Goal: Task Accomplishment & Management: Manage account settings

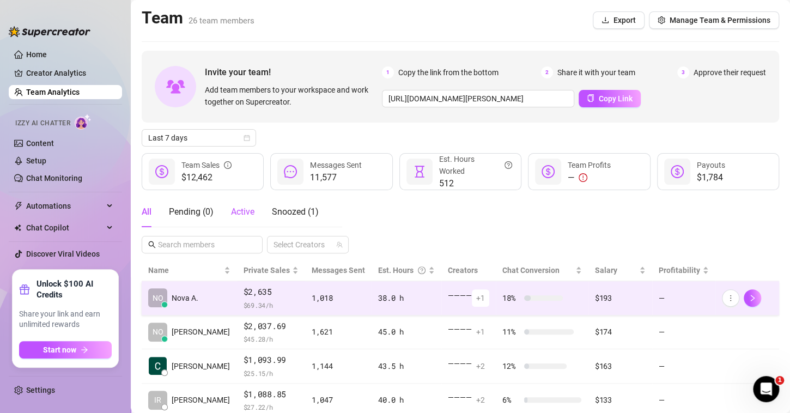
click at [239, 208] on span "Active" at bounding box center [242, 212] width 23 height 10
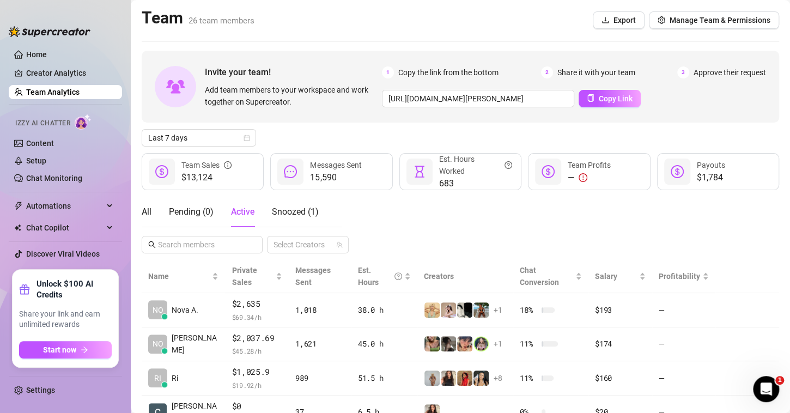
scroll to position [36, 0]
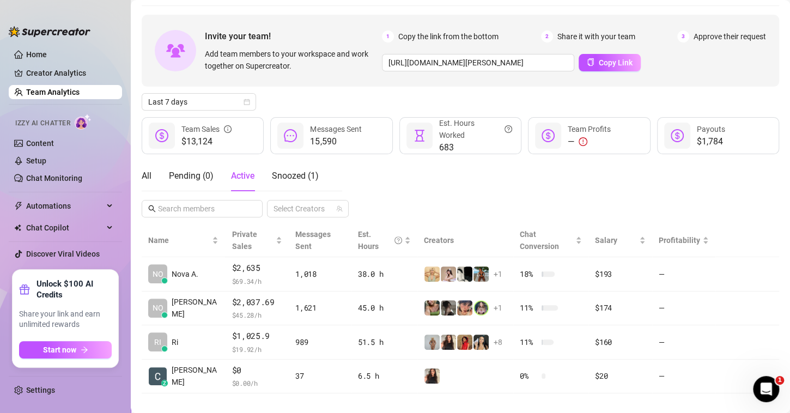
click at [137, 61] on main "Team 26 team members Export Manage Team & Permissions Invite your team! Add tea…" at bounding box center [460, 195] width 659 height 462
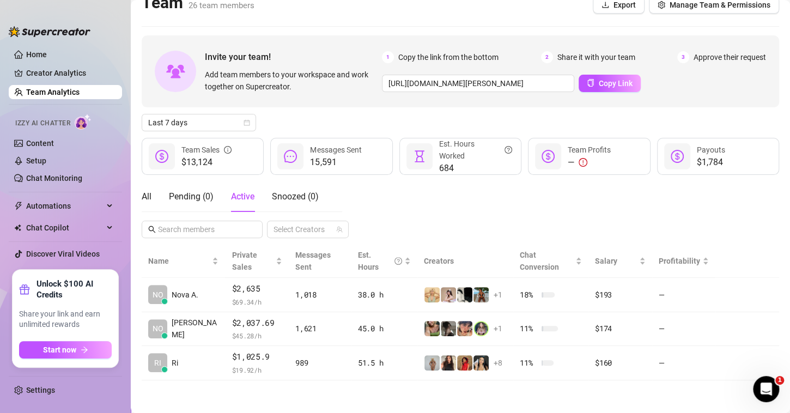
scroll to position [2, 0]
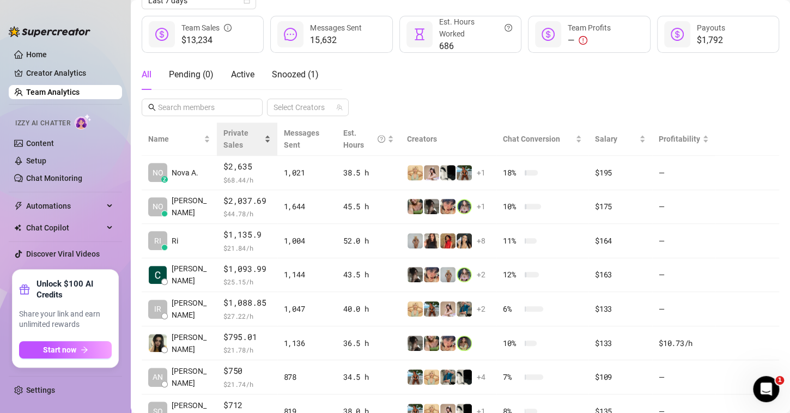
scroll to position [124, 0]
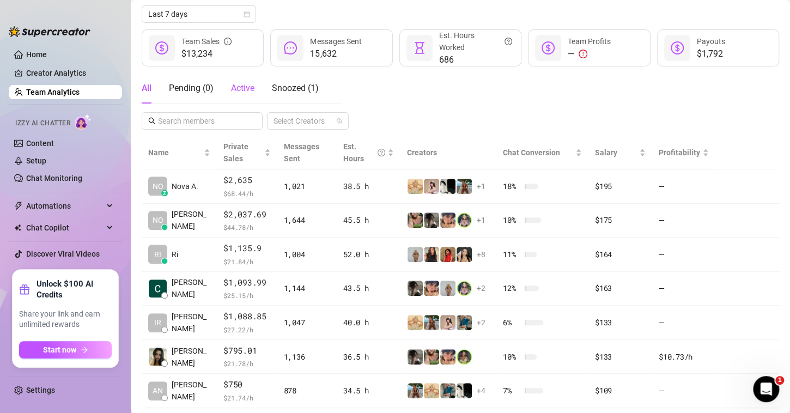
click at [235, 91] on span "Active" at bounding box center [242, 88] width 23 height 10
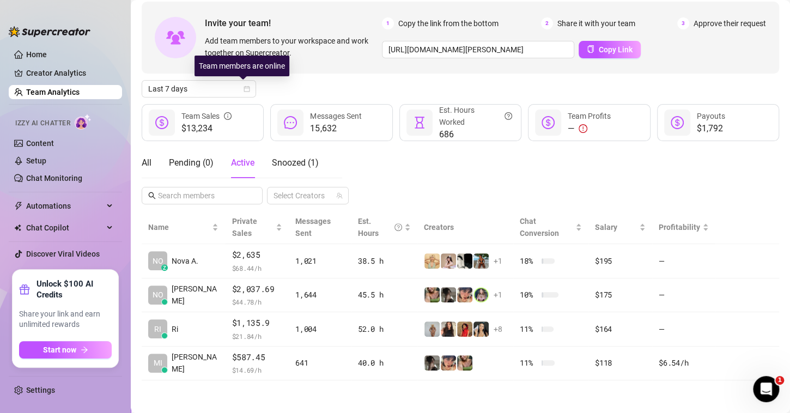
scroll to position [48, 0]
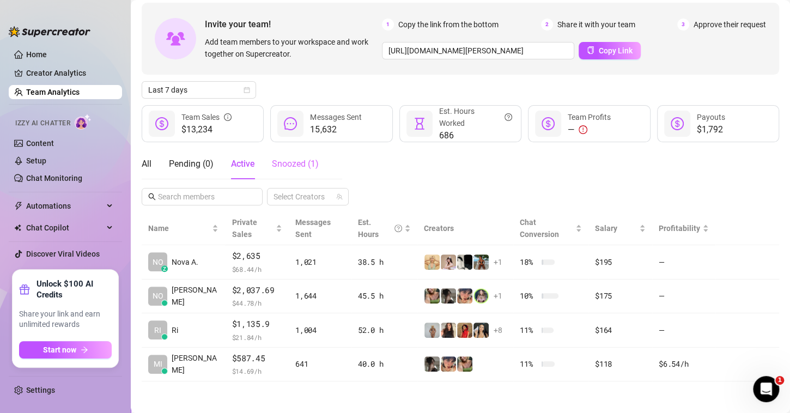
click at [293, 171] on div "Snoozed ( 1 )" at bounding box center [295, 164] width 47 height 31
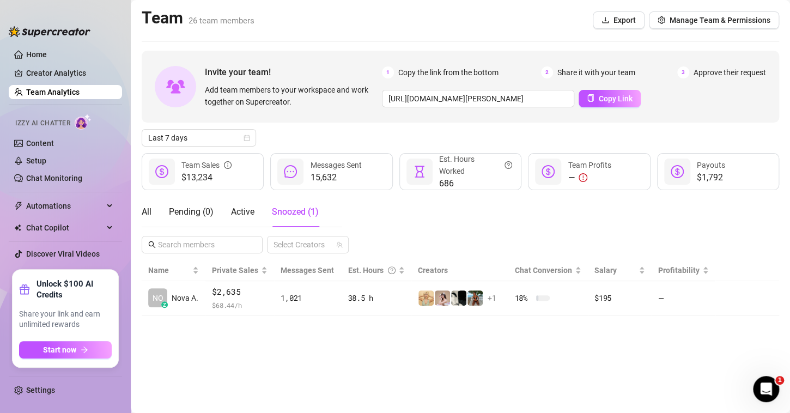
scroll to position [0, 0]
click at [249, 205] on div "Active" at bounding box center [242, 211] width 23 height 13
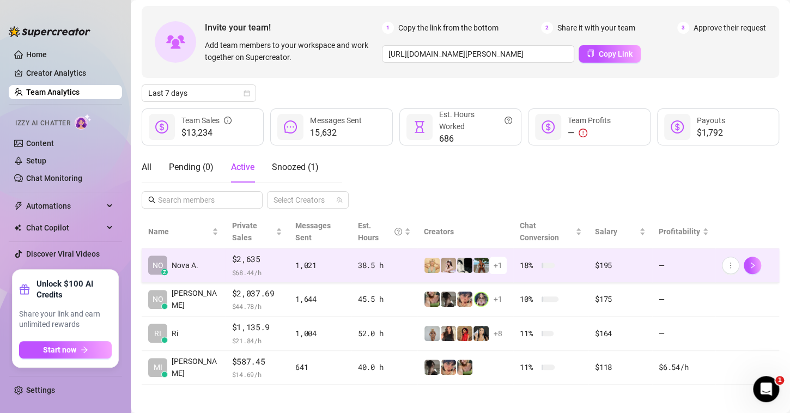
scroll to position [48, 0]
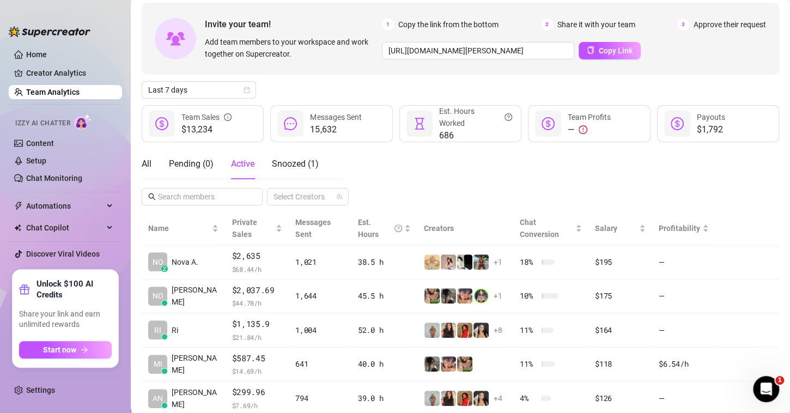
click at [564, 189] on div "All Pending ( 0 ) Active Snoozed ( 1 ) Select Creators" at bounding box center [461, 177] width 638 height 57
click at [239, 166] on span "Active" at bounding box center [242, 164] width 23 height 10
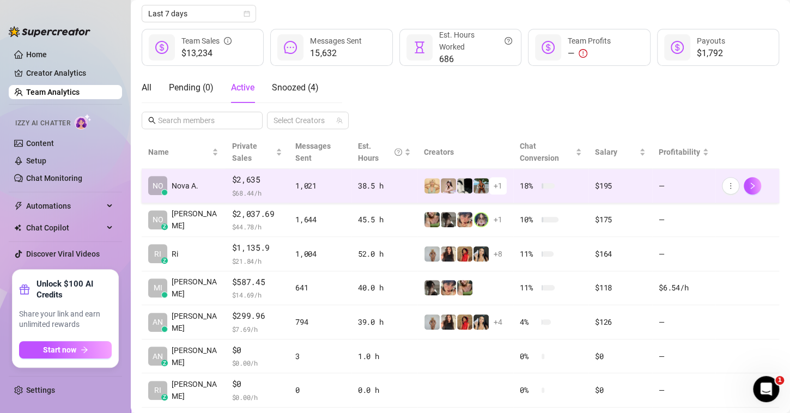
scroll to position [126, 0]
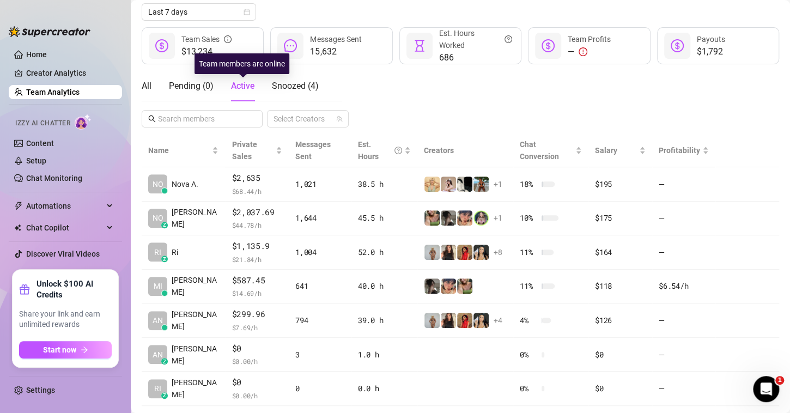
click at [252, 90] on span "Active" at bounding box center [242, 86] width 23 height 10
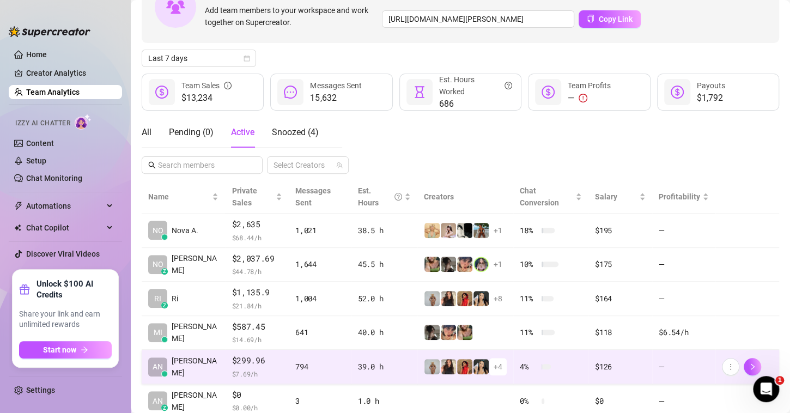
scroll to position [150, 0]
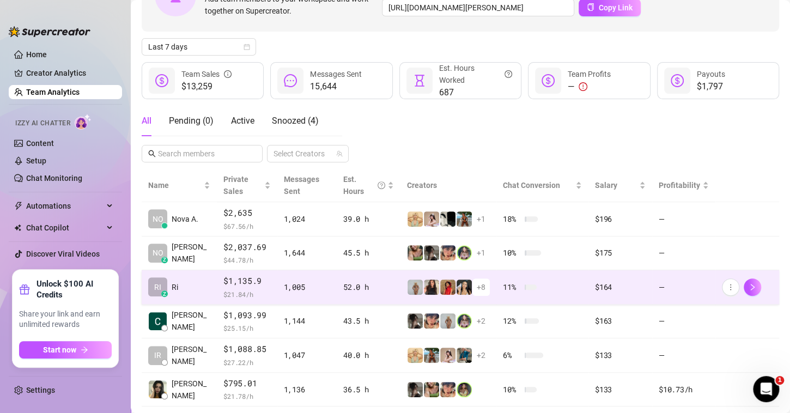
scroll to position [90, 0]
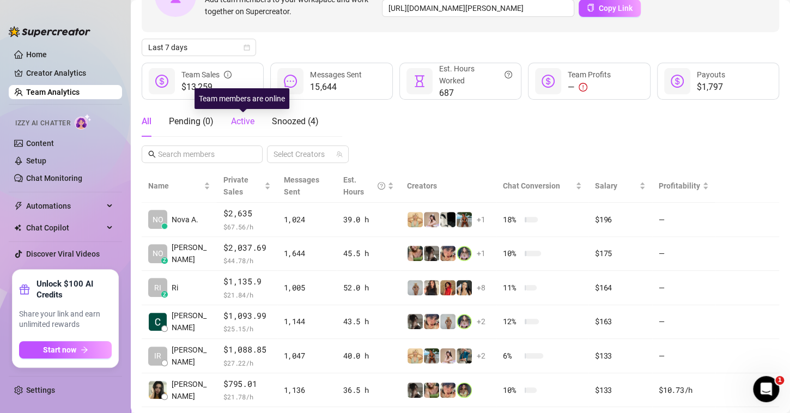
click at [240, 124] on span "Active" at bounding box center [242, 121] width 23 height 10
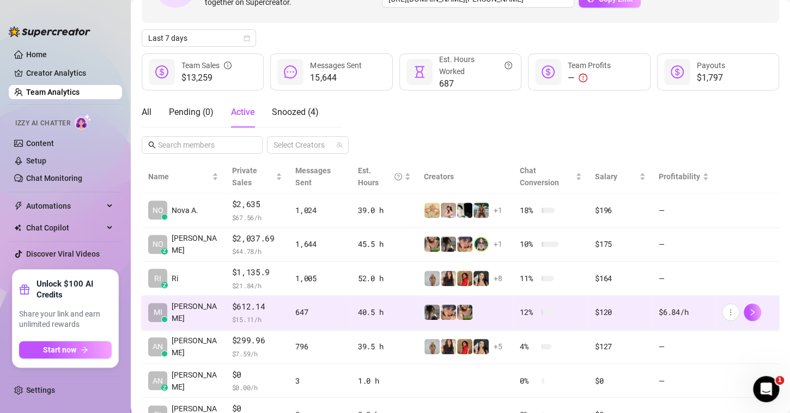
scroll to position [149, 0]
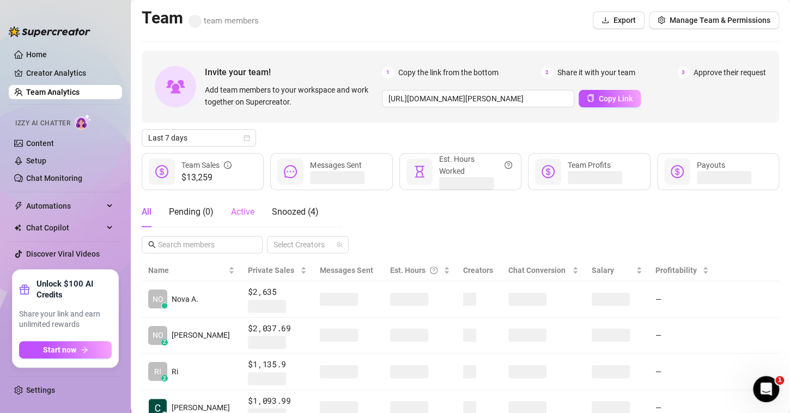
click at [250, 219] on div "Active" at bounding box center [242, 212] width 23 height 31
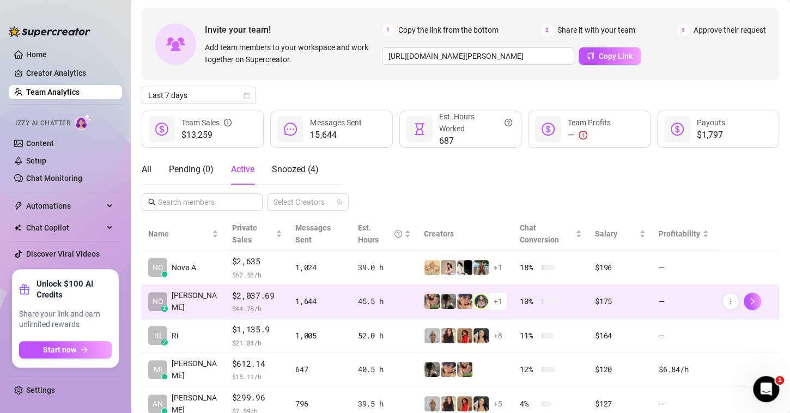
scroll to position [40, 0]
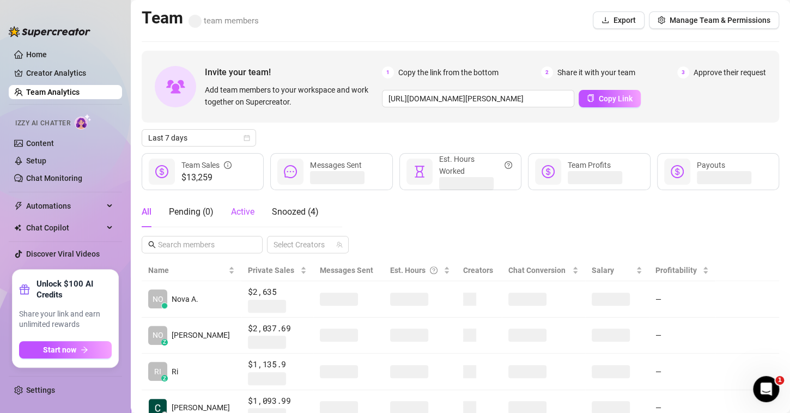
click at [241, 216] on span "Active" at bounding box center [242, 212] width 23 height 10
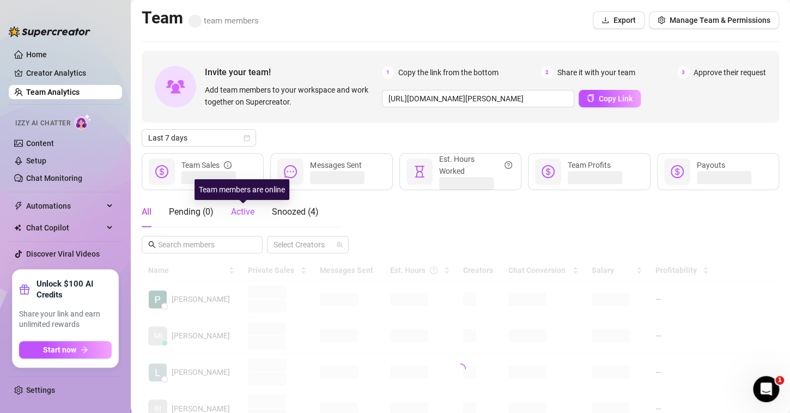
click at [242, 212] on span "Active" at bounding box center [242, 212] width 23 height 10
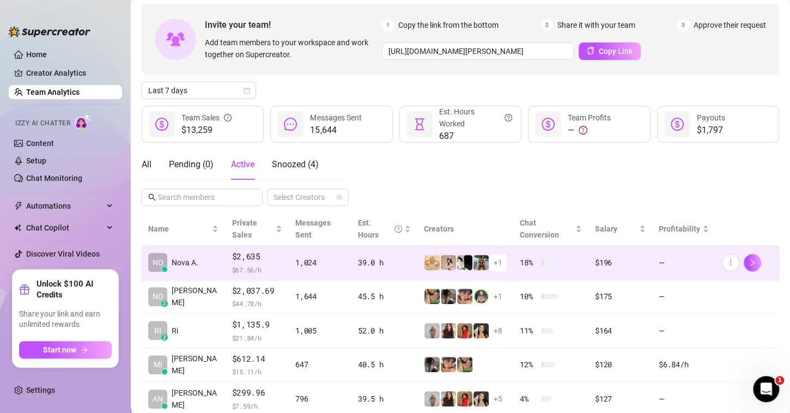
scroll to position [47, 0]
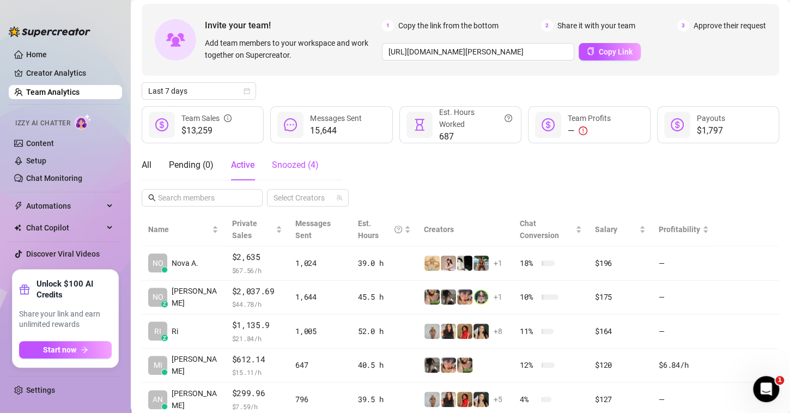
click at [302, 171] on div "Snoozed ( 4 )" at bounding box center [295, 165] width 47 height 13
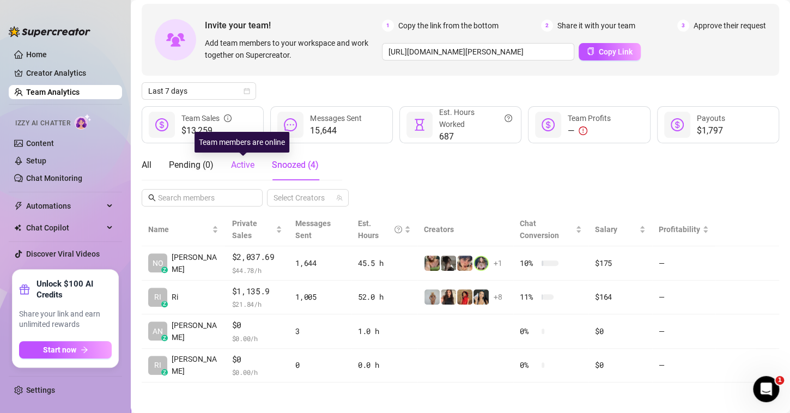
click at [248, 165] on span "Active" at bounding box center [242, 165] width 23 height 10
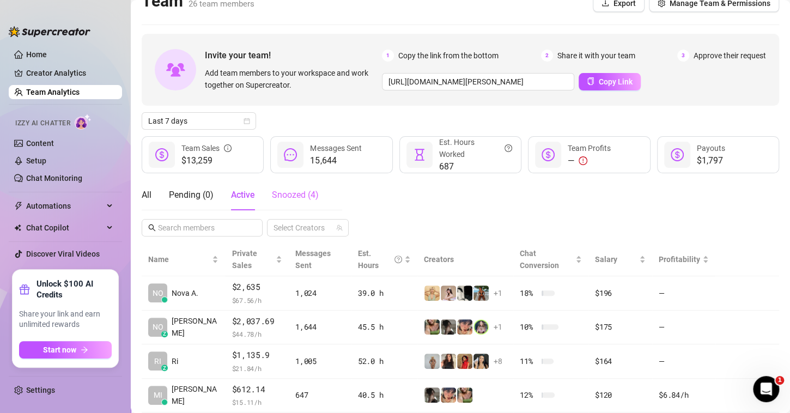
scroll to position [15, 0]
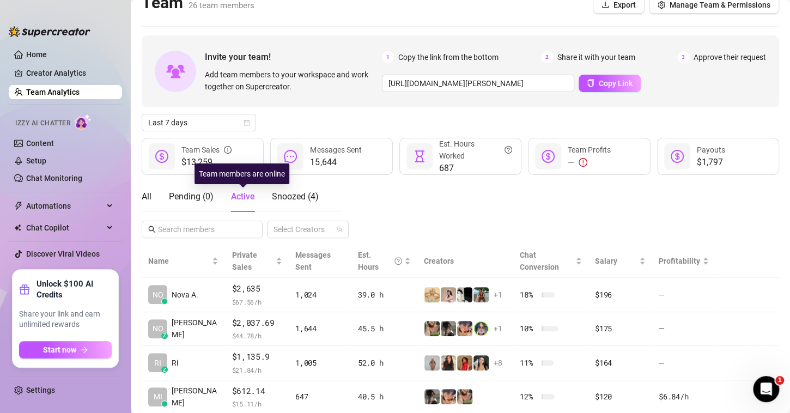
click at [238, 196] on span "Active" at bounding box center [242, 196] width 23 height 10
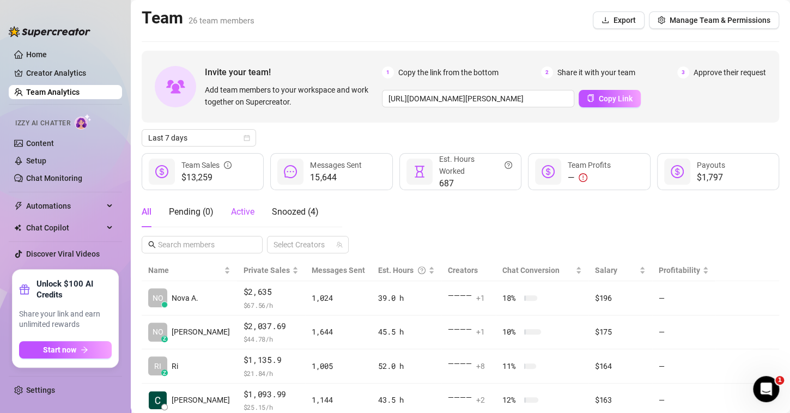
click at [249, 216] on span "Active" at bounding box center [242, 212] width 23 height 10
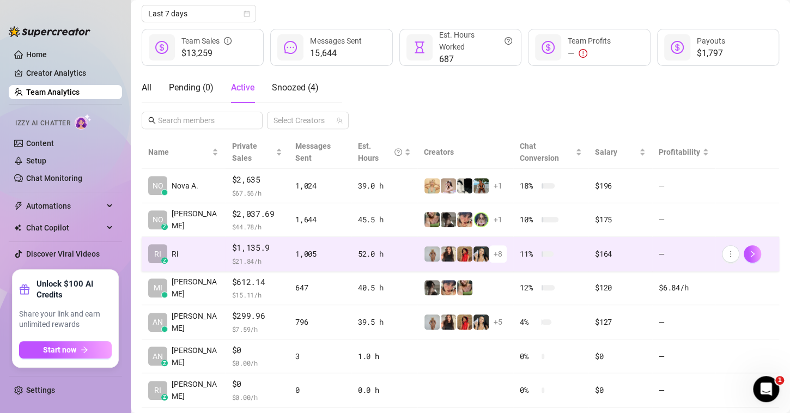
scroll to position [150, 0]
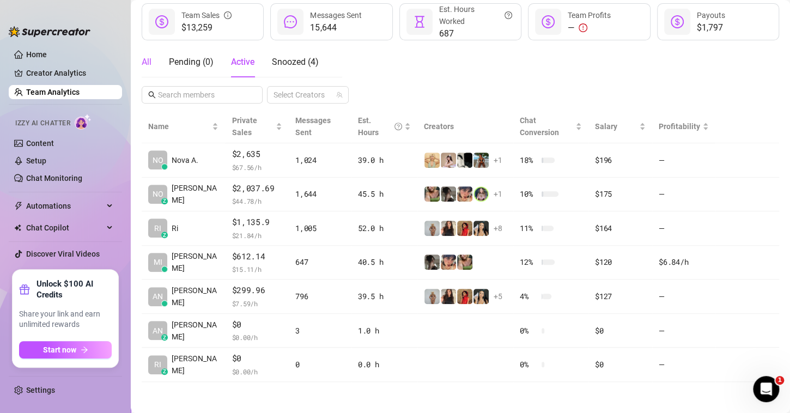
click at [150, 63] on div "All" at bounding box center [147, 62] width 10 height 13
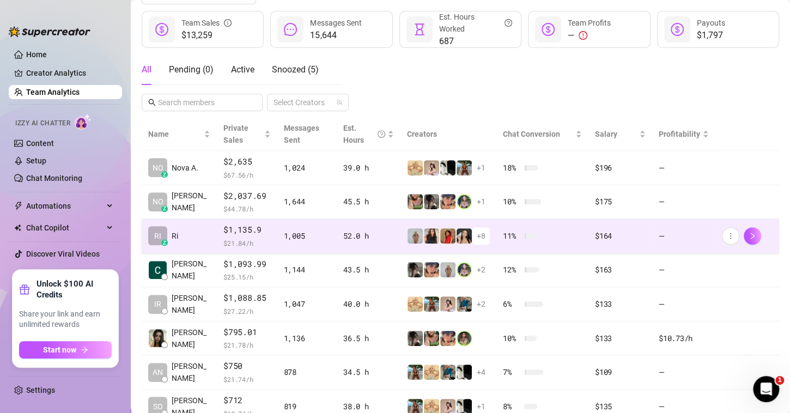
scroll to position [140, 0]
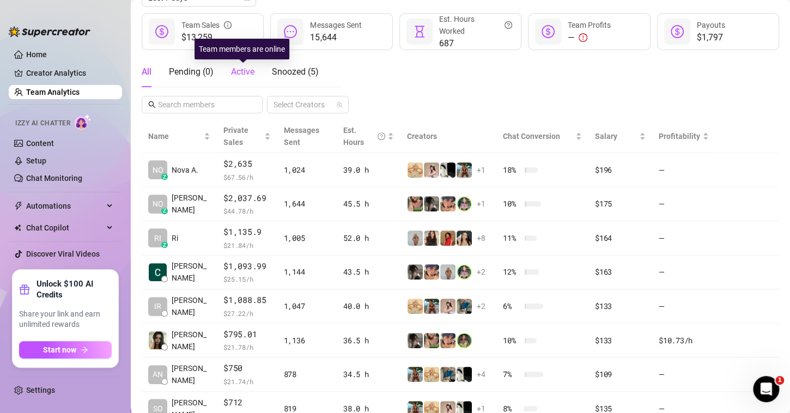
click at [240, 72] on span "Active" at bounding box center [242, 71] width 23 height 10
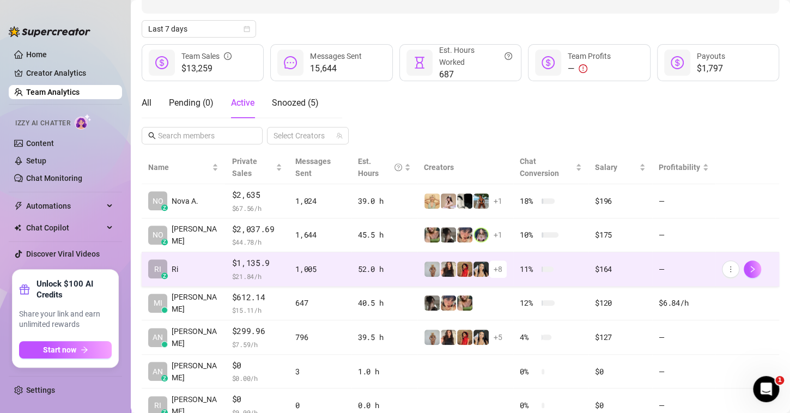
scroll to position [150, 0]
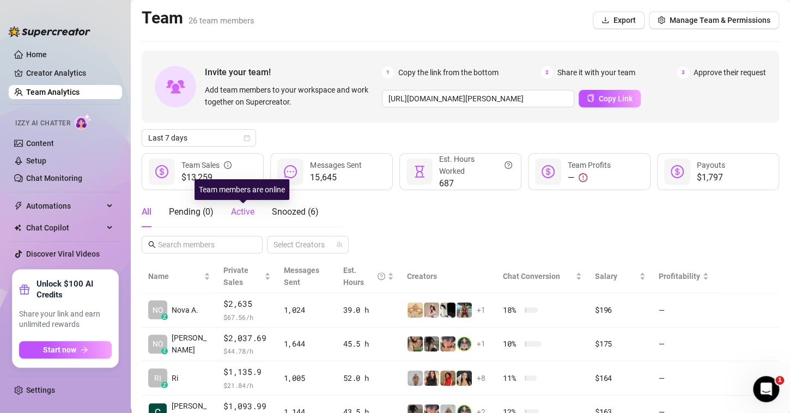
click at [244, 214] on span "Active" at bounding box center [242, 212] width 23 height 10
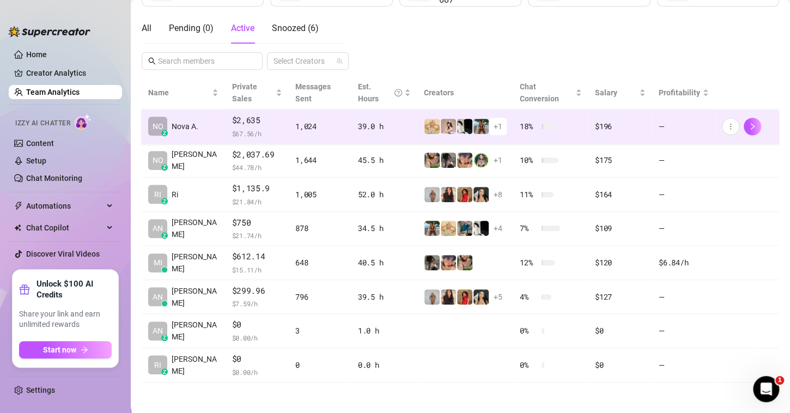
scroll to position [183, 0]
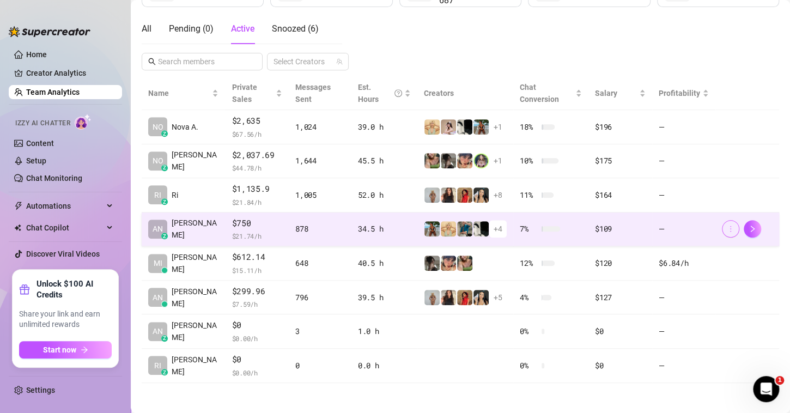
click at [722, 228] on button "button" at bounding box center [730, 228] width 17 height 17
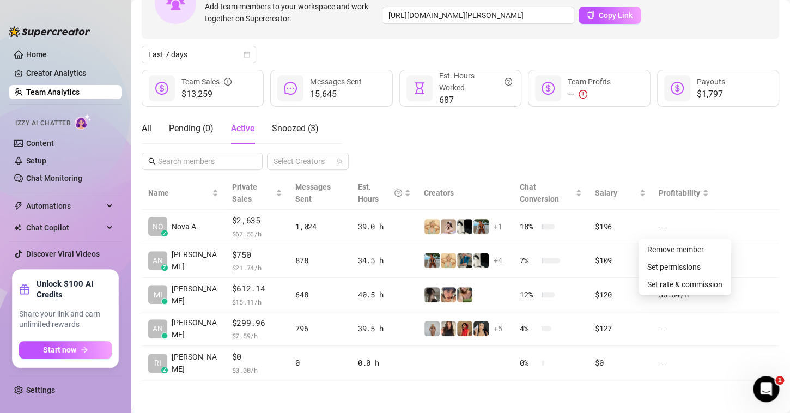
scroll to position [82, 0]
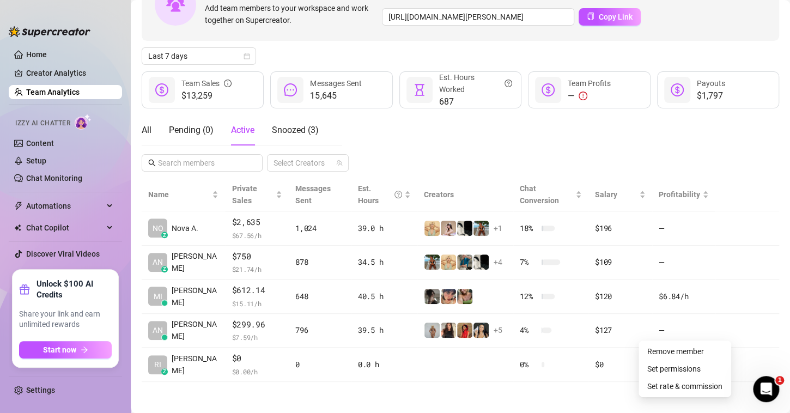
click at [55, 92] on link "Team Analytics" at bounding box center [52, 92] width 53 height 9
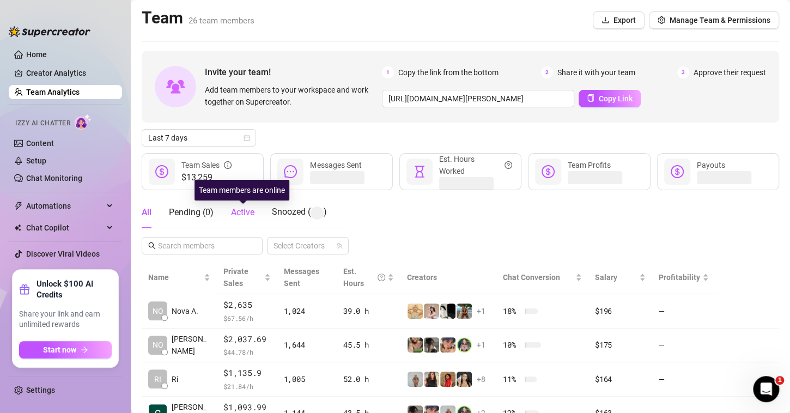
click at [237, 210] on span "Active" at bounding box center [242, 212] width 23 height 10
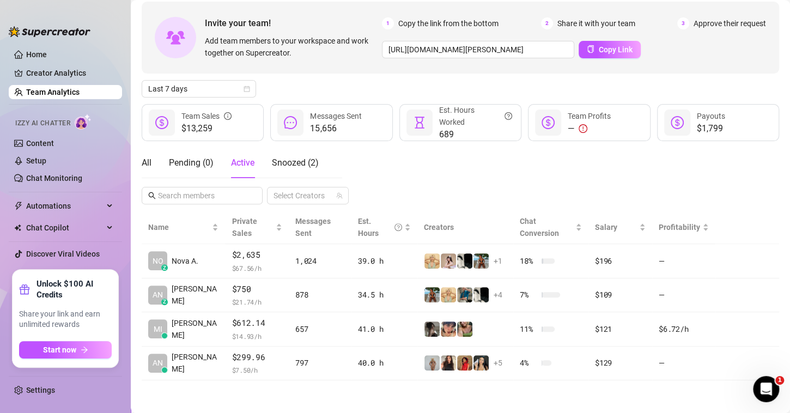
scroll to position [48, 0]
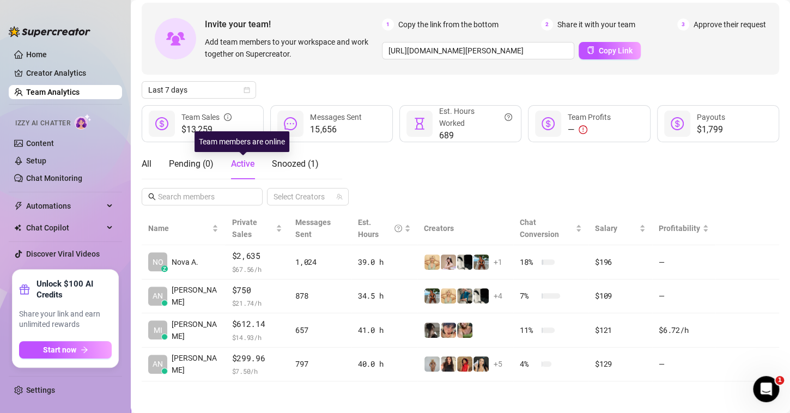
click at [237, 163] on span "Active" at bounding box center [242, 164] width 23 height 10
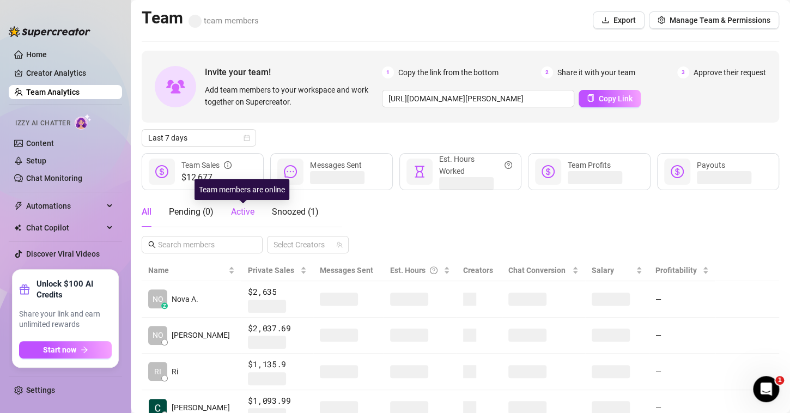
click at [233, 213] on span "Active" at bounding box center [242, 212] width 23 height 10
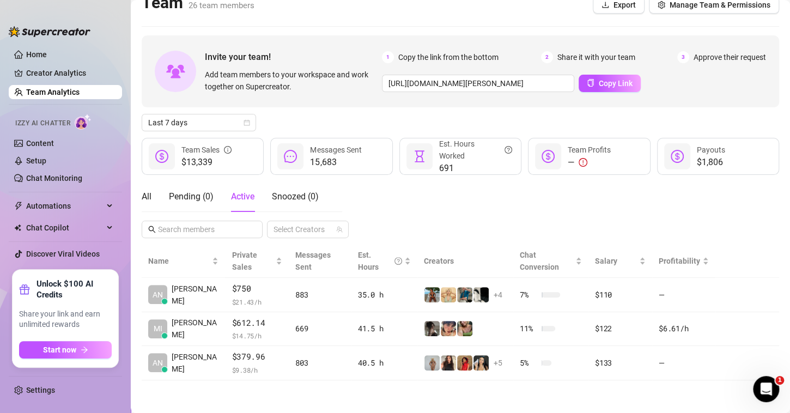
scroll to position [14, 0]
